Goal: Check status: Check status

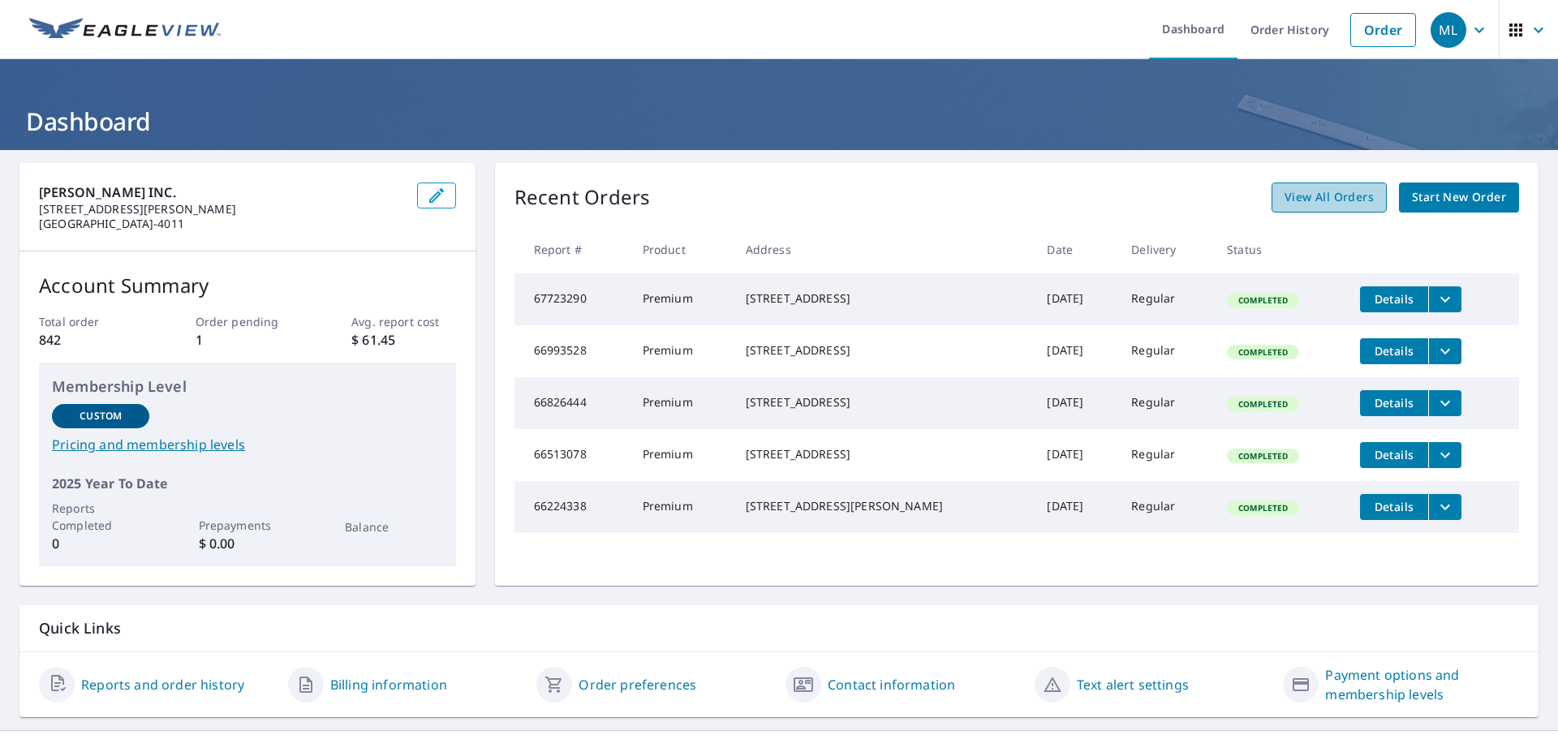
click at [1320, 191] on span "View All Orders" at bounding box center [1329, 198] width 89 height 20
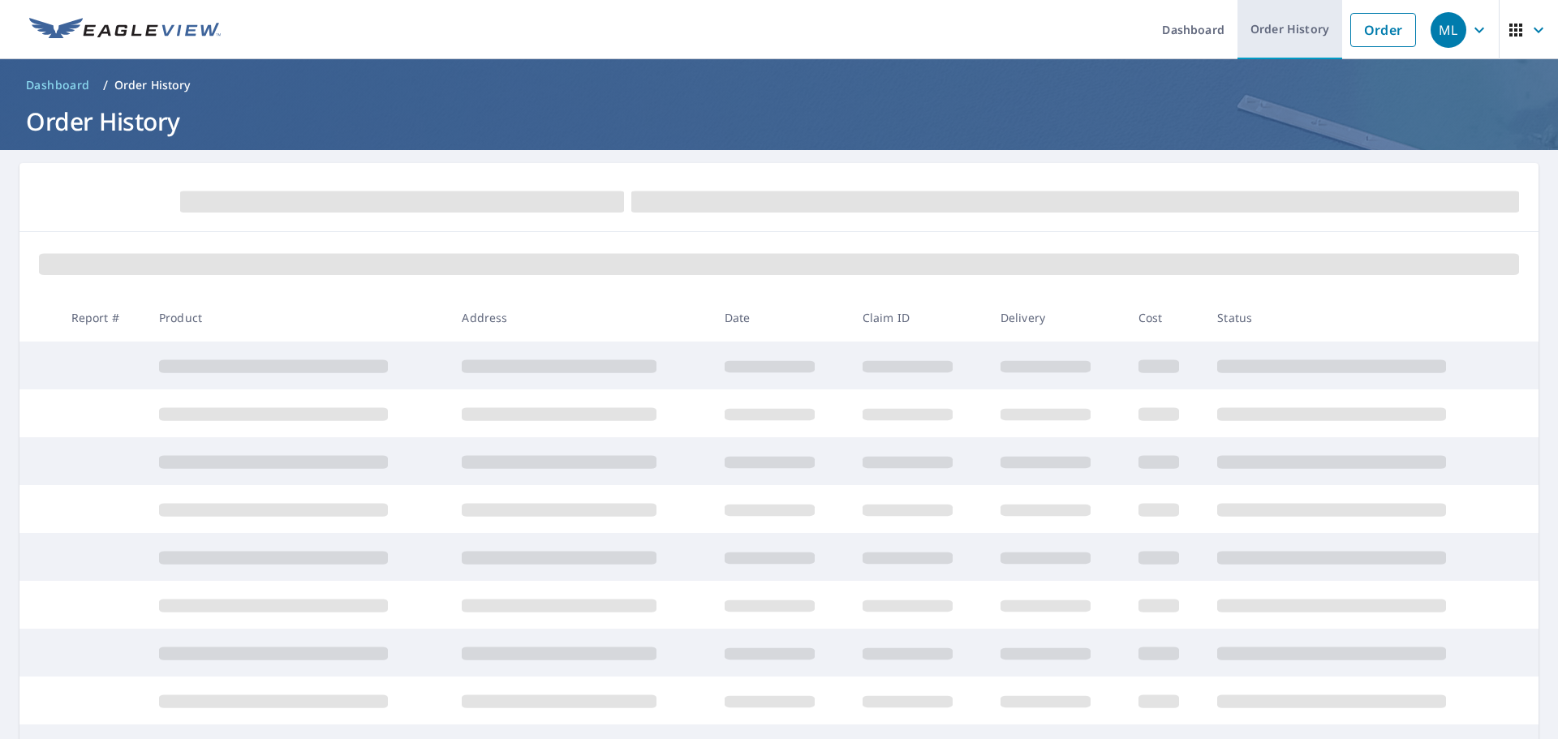
click at [1295, 34] on link "Order History" at bounding box center [1290, 29] width 105 height 59
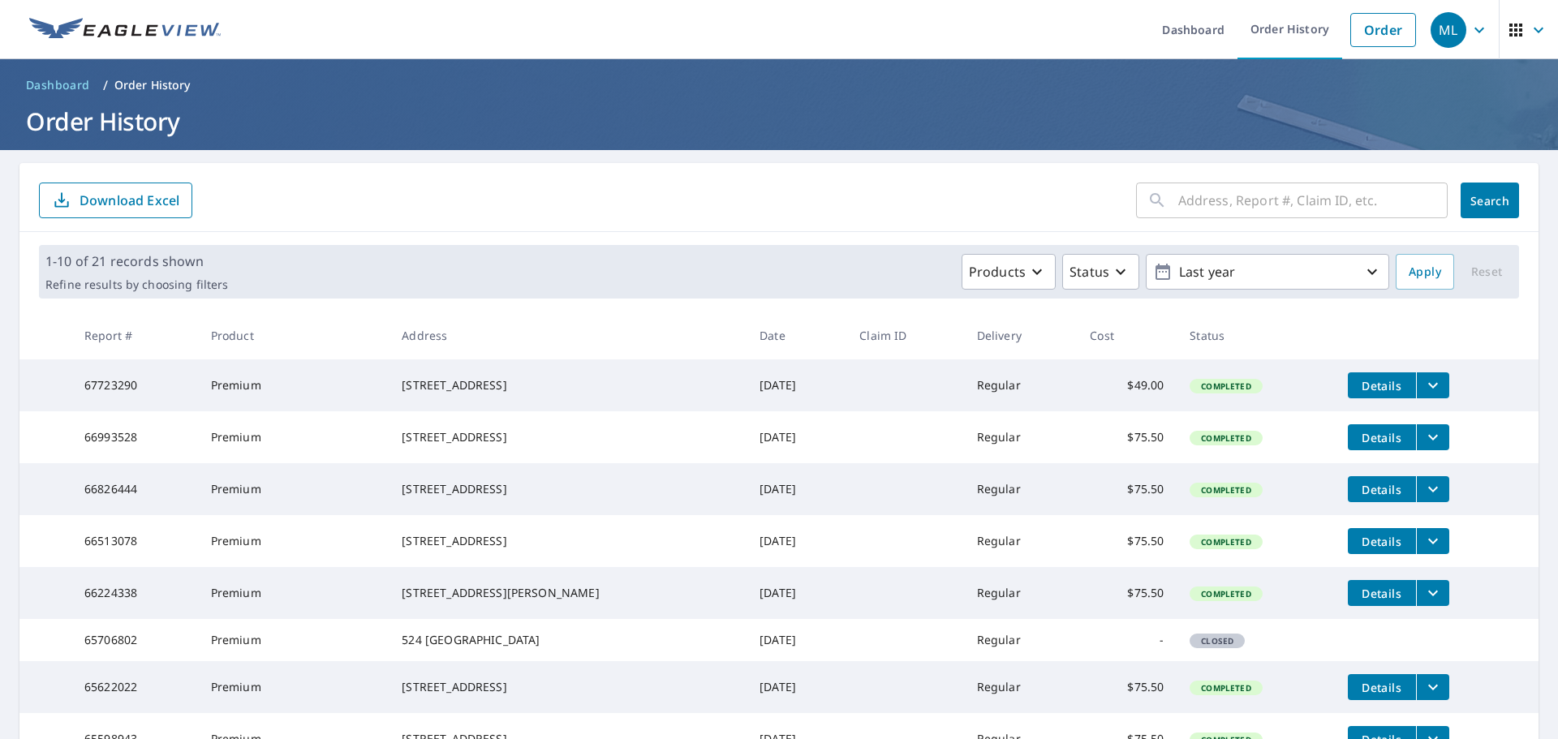
click at [1192, 205] on input "text" at bounding box center [1313, 200] width 269 height 45
type input "1805 [PERSON_NAME] dr"
click button "Search" at bounding box center [1490, 201] width 58 height 36
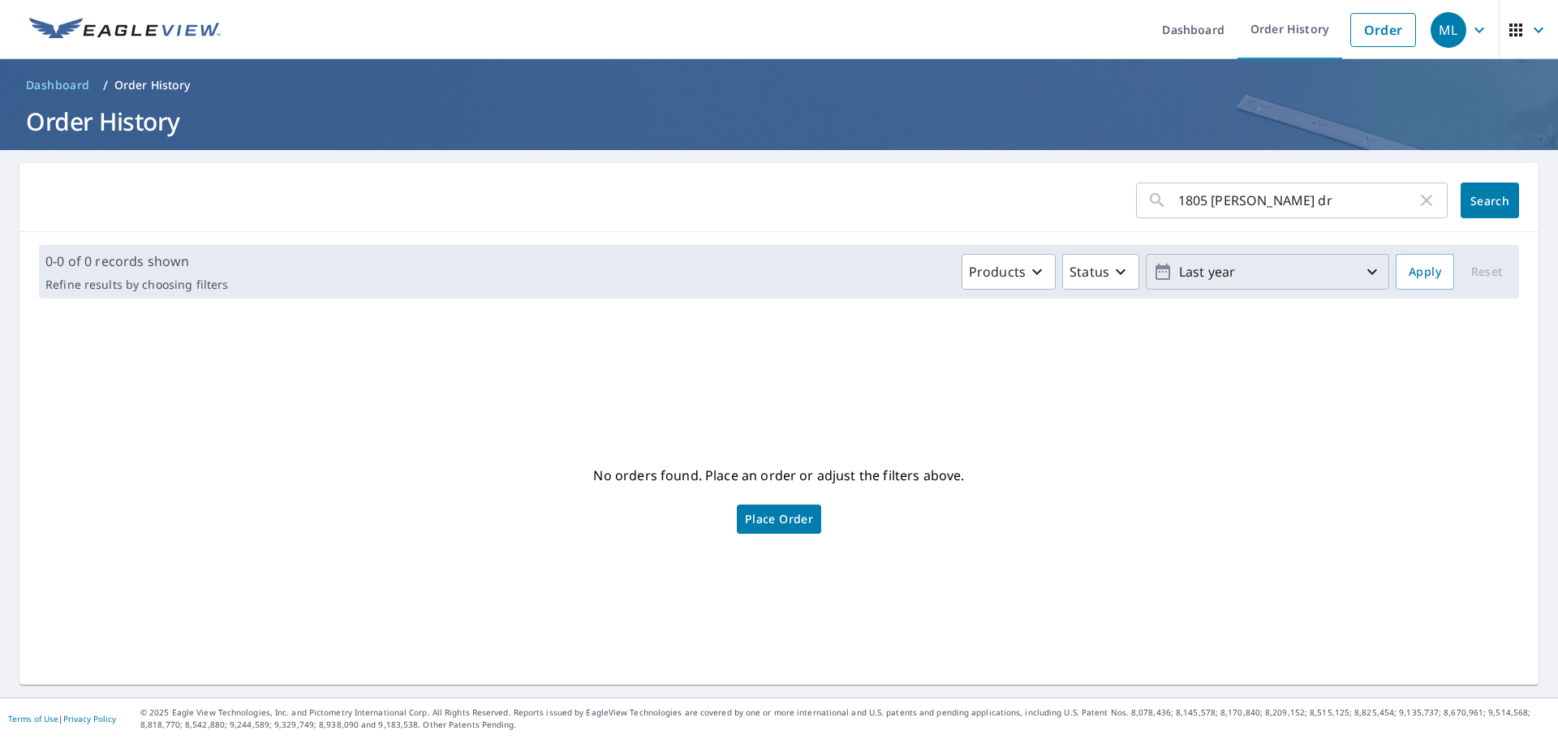
click at [1341, 274] on p "Last year" at bounding box center [1268, 272] width 190 height 28
